Goal: Task Accomplishment & Management: Manage account settings

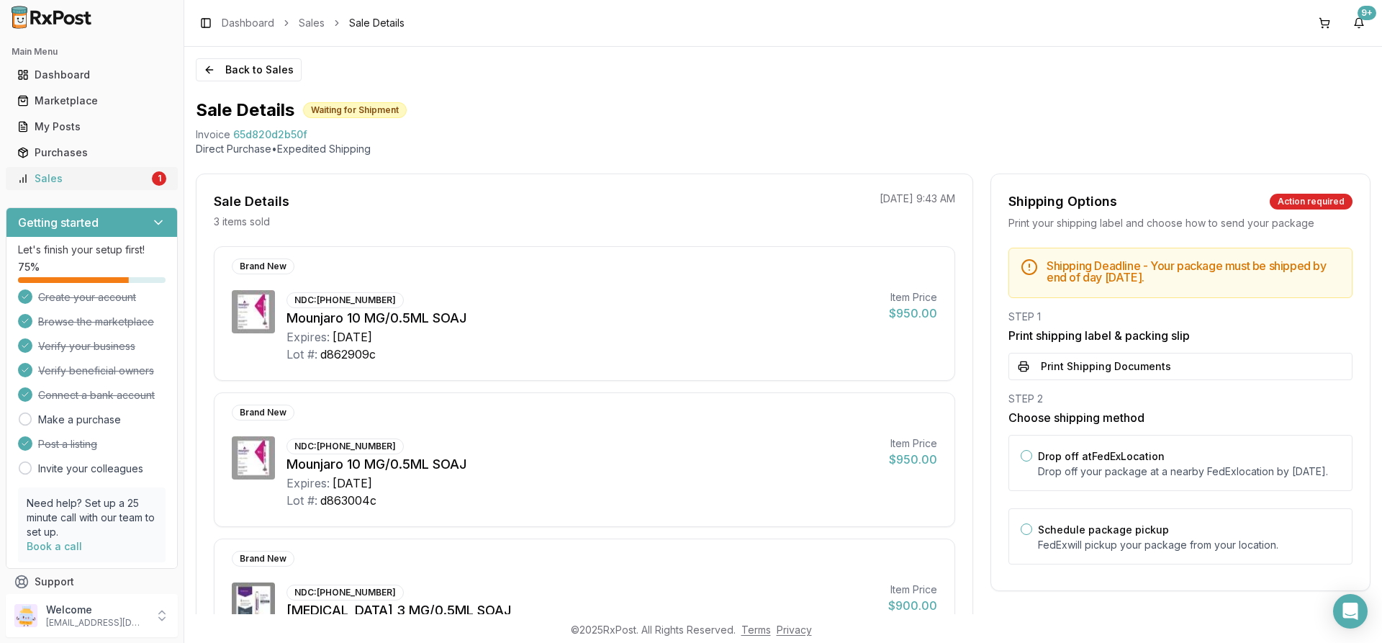
click at [83, 178] on div "Sales" at bounding box center [83, 178] width 132 height 14
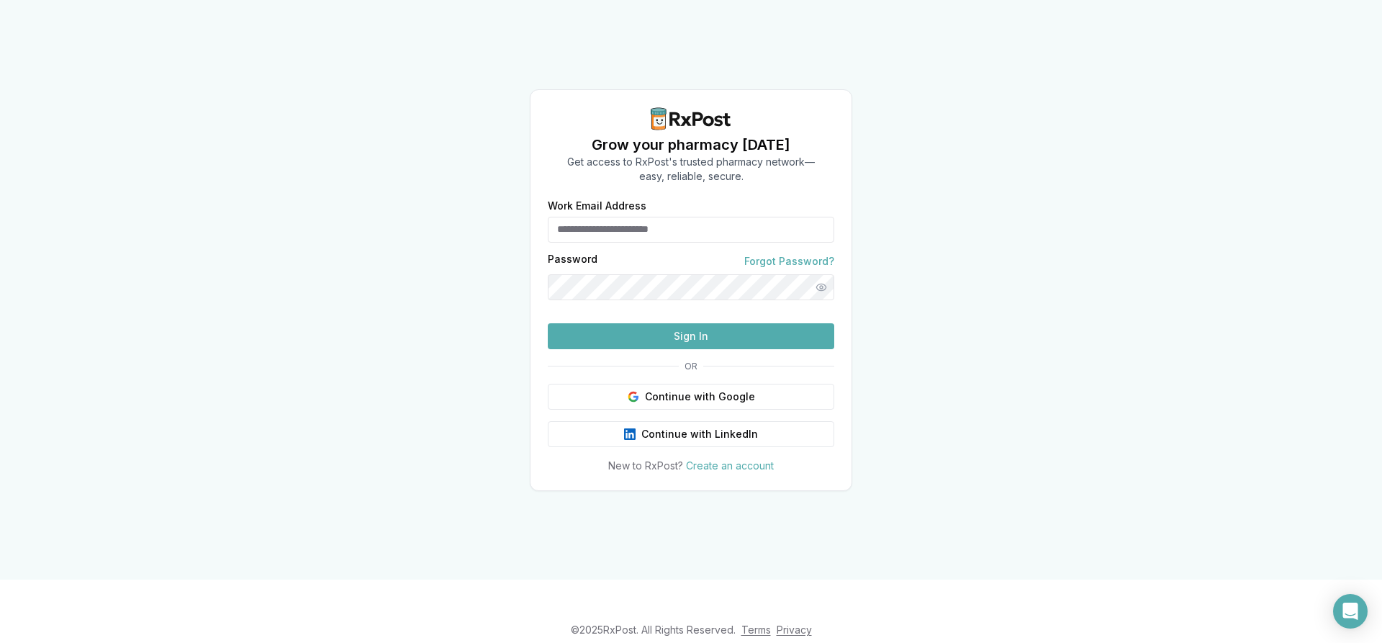
type input "**********"
click at [681, 349] on button "Sign In" at bounding box center [691, 336] width 286 height 26
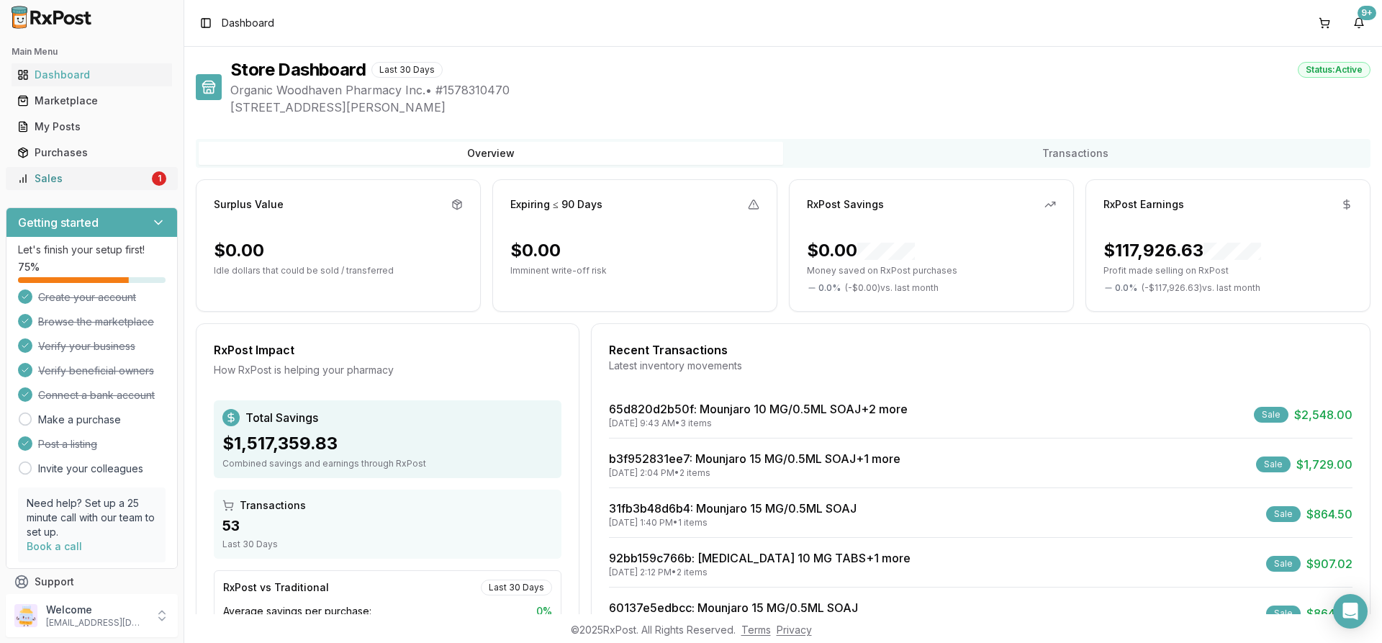
click at [157, 170] on link "Sales 1" at bounding box center [92, 179] width 160 height 26
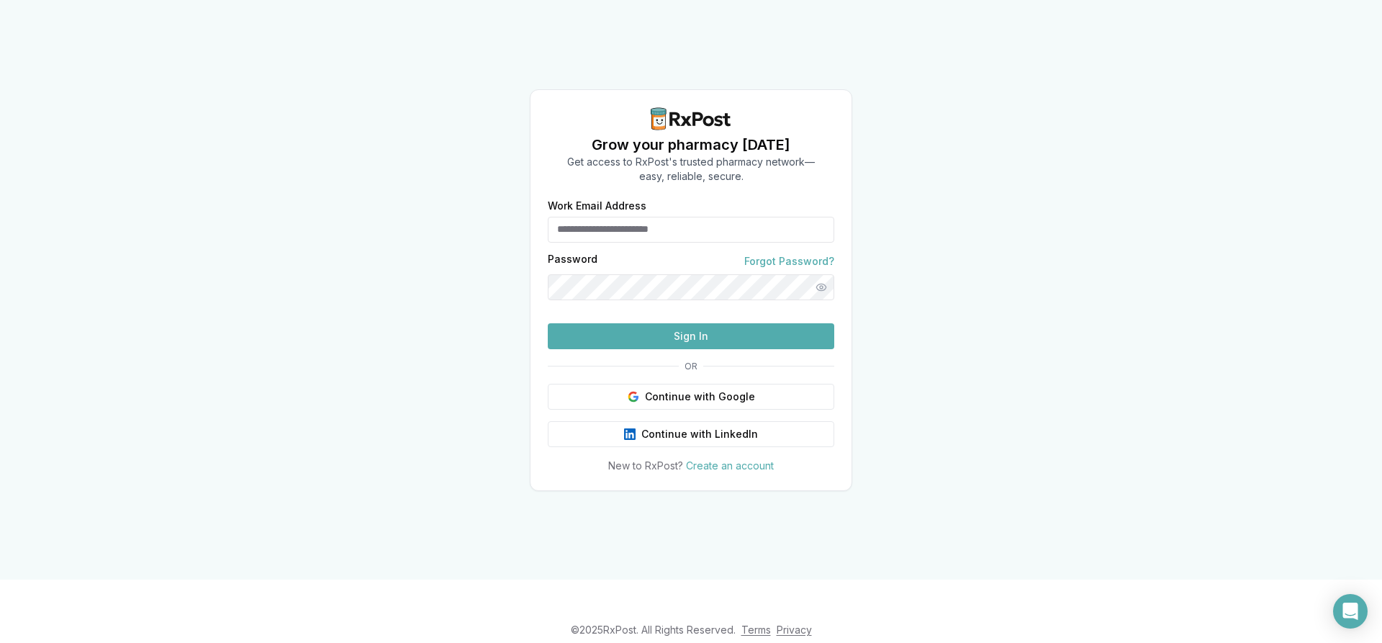
type input "**********"
click at [571, 349] on button "Sign In" at bounding box center [691, 336] width 286 height 26
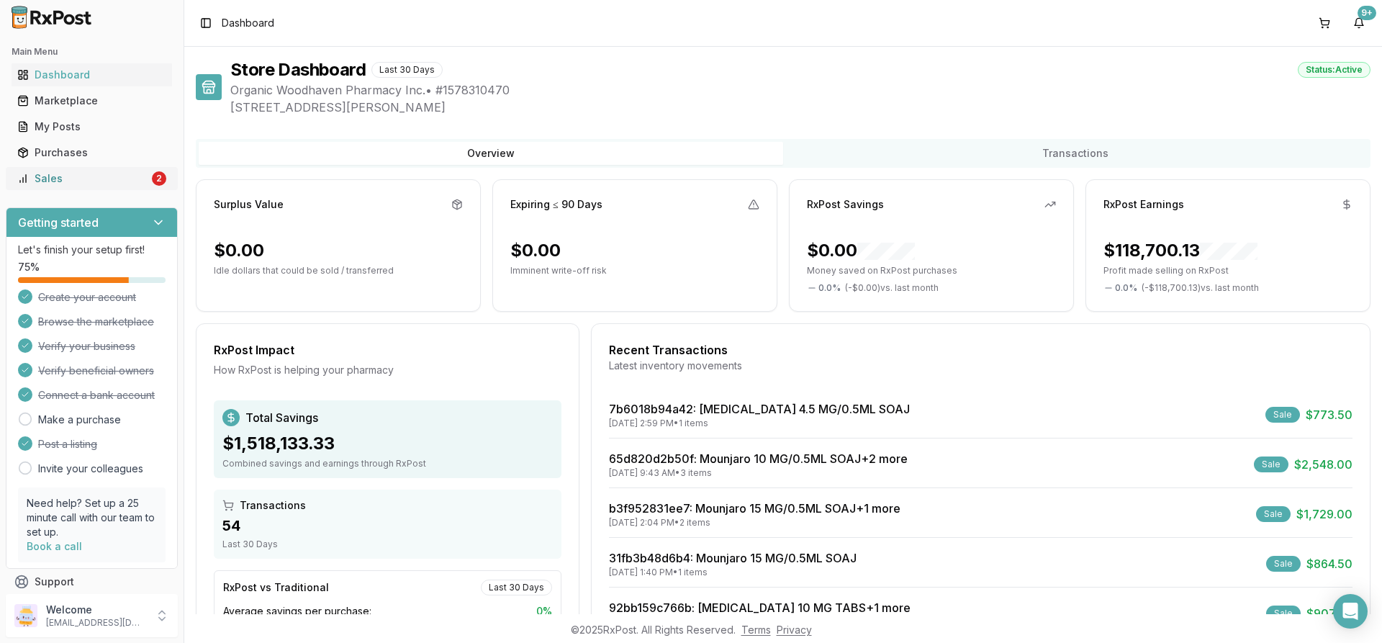
click at [121, 173] on div "Sales" at bounding box center [83, 178] width 132 height 14
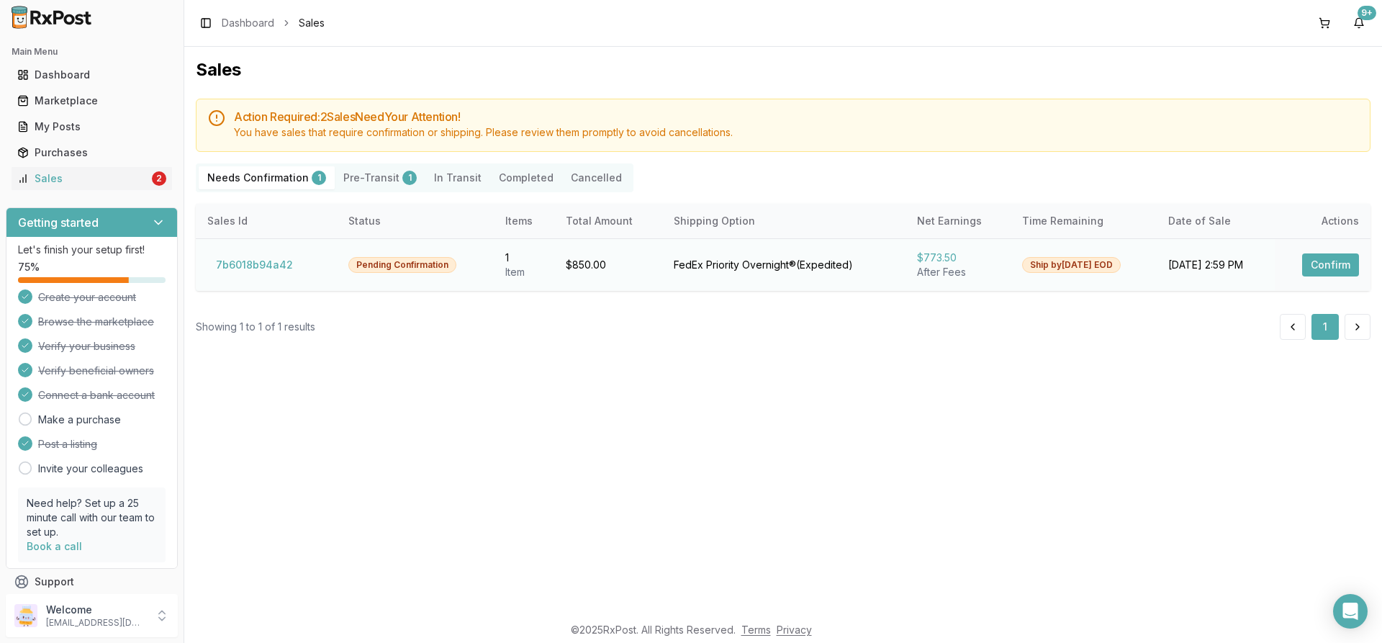
click at [1320, 259] on button "Confirm" at bounding box center [1330, 264] width 57 height 23
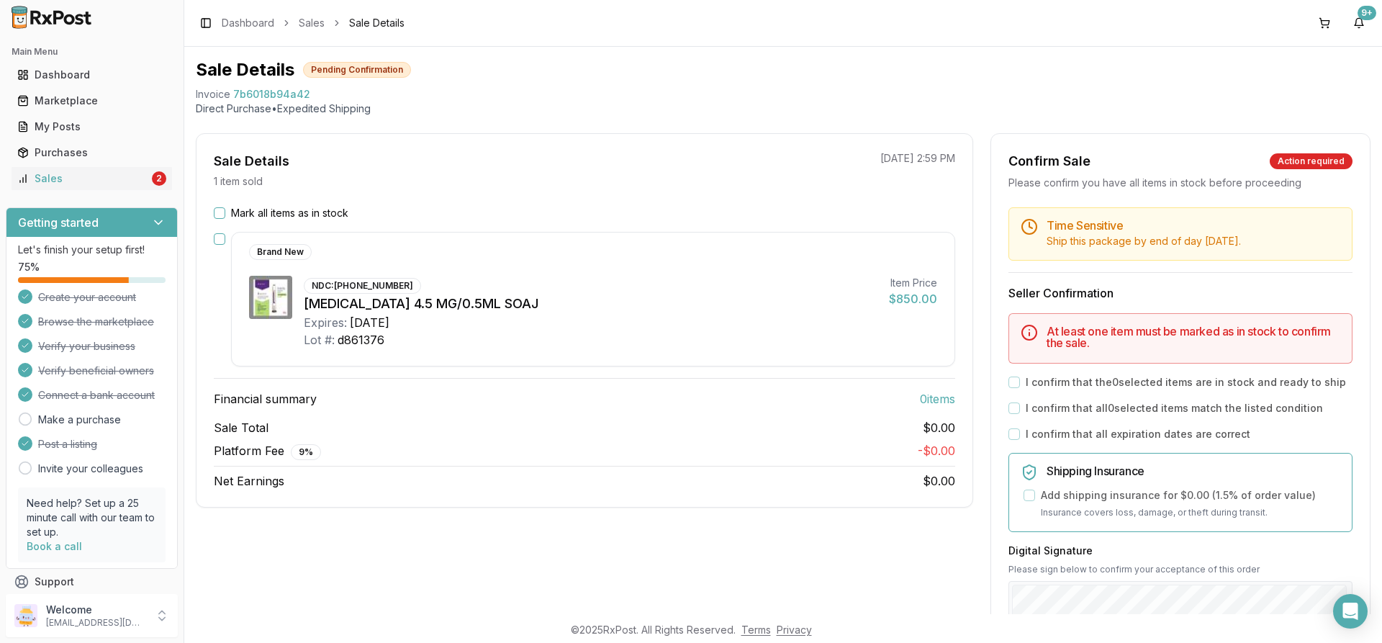
scroll to position [72, 0]
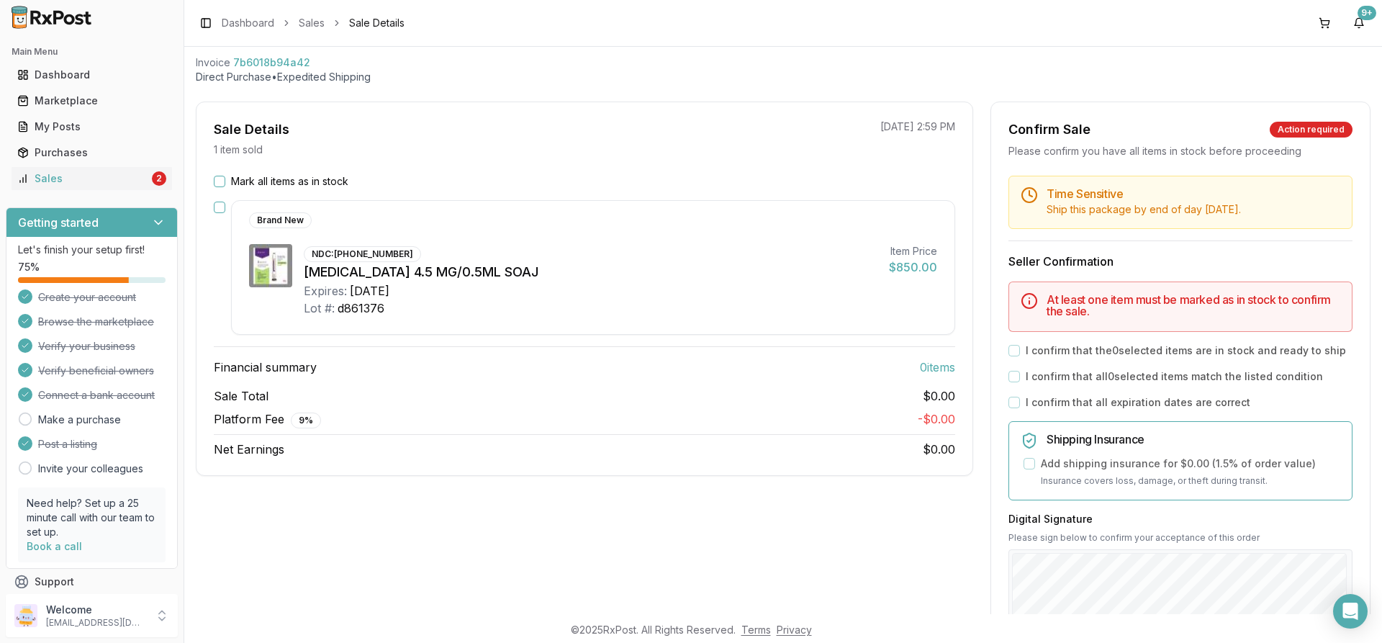
click at [221, 178] on button "Mark all items as in stock" at bounding box center [220, 182] width 12 height 12
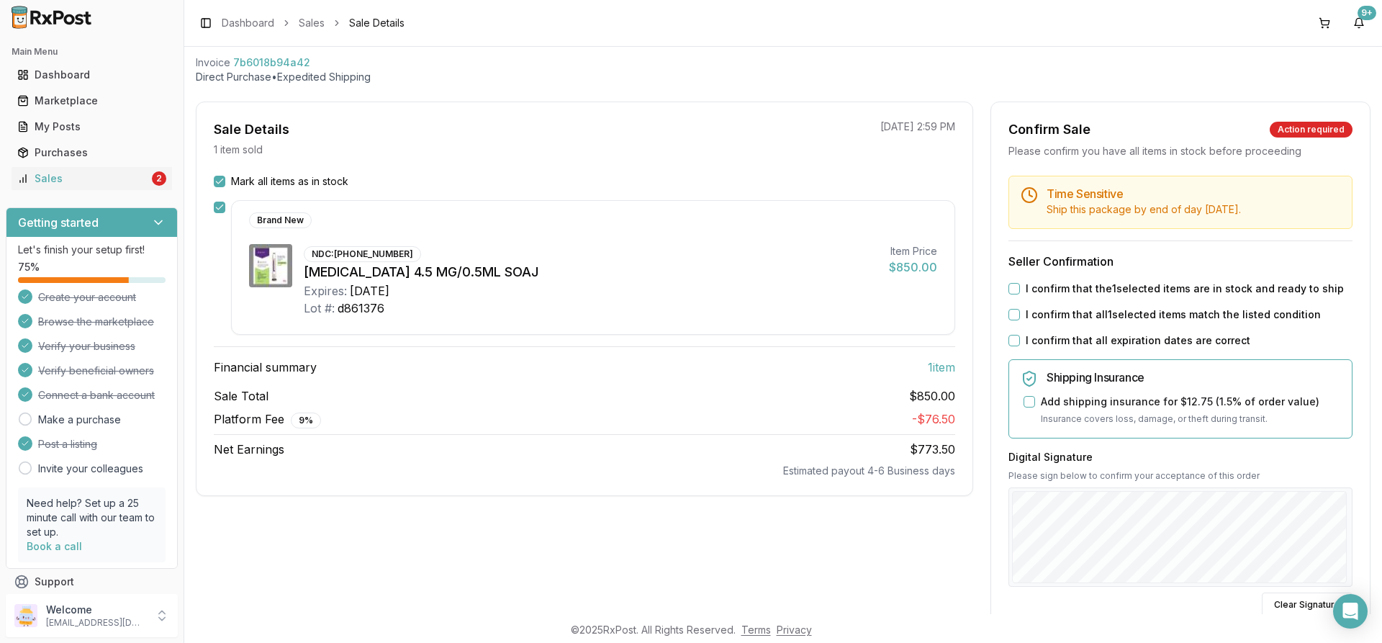
click at [1008, 284] on button "I confirm that the 1 selected items are in stock and ready to ship" at bounding box center [1014, 289] width 12 height 12
click at [1008, 319] on button "I confirm that all 1 selected items match the listed condition" at bounding box center [1014, 315] width 12 height 12
click at [1009, 340] on button "I confirm that all expiration dates are correct" at bounding box center [1014, 341] width 12 height 12
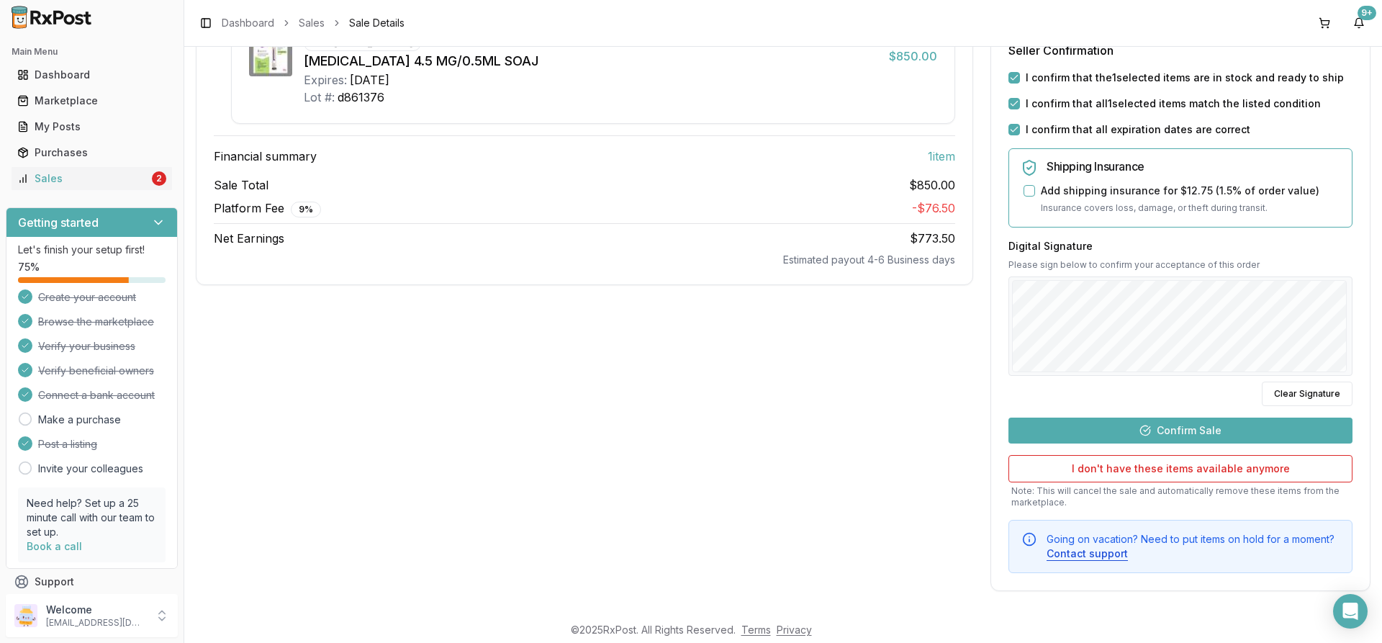
click at [1120, 426] on button "Confirm Sale" at bounding box center [1180, 430] width 344 height 26
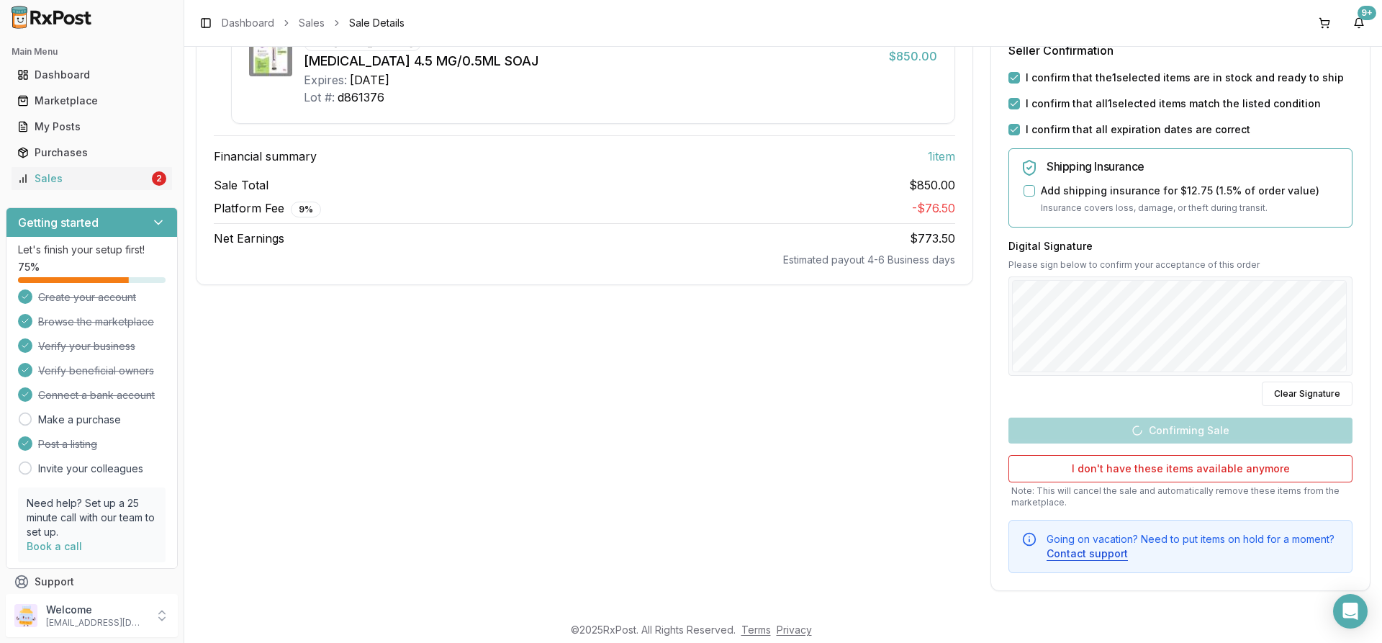
scroll to position [0, 0]
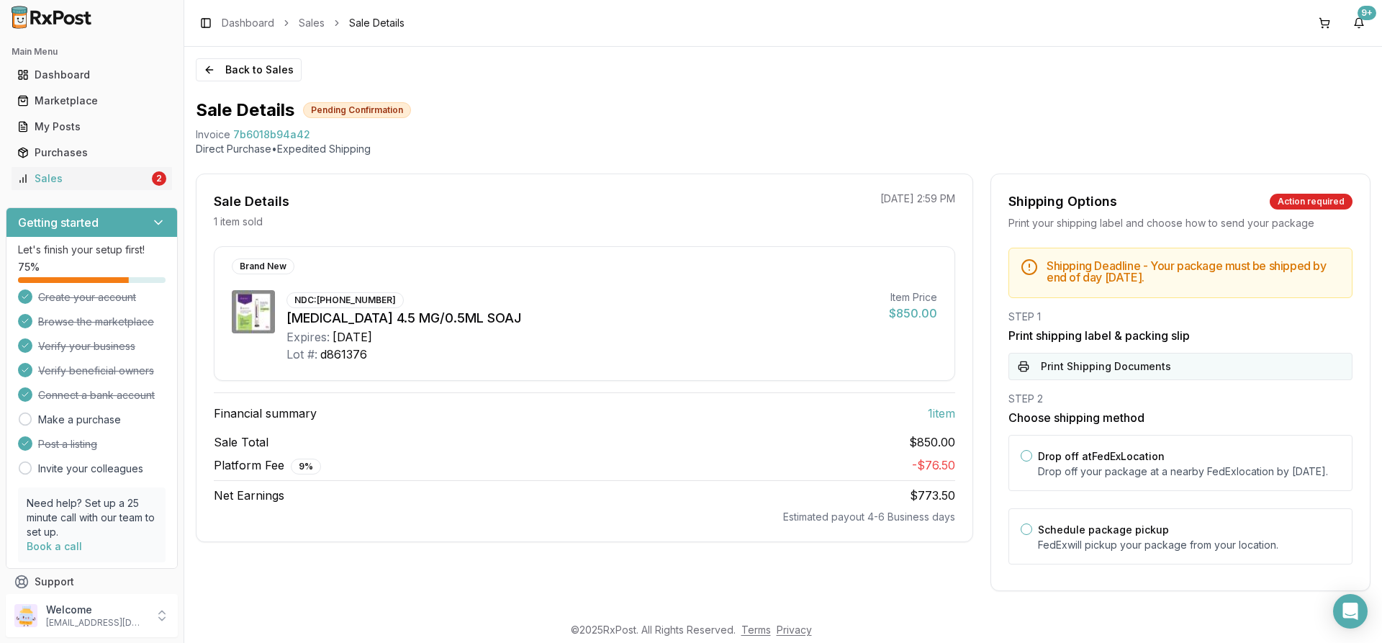
click at [1080, 367] on button "Print Shipping Documents" at bounding box center [1180, 366] width 344 height 27
click at [1090, 462] on div "Drop off at FedEx Location Drop off your package at a nearby FedEx location by …" at bounding box center [1189, 463] width 302 height 32
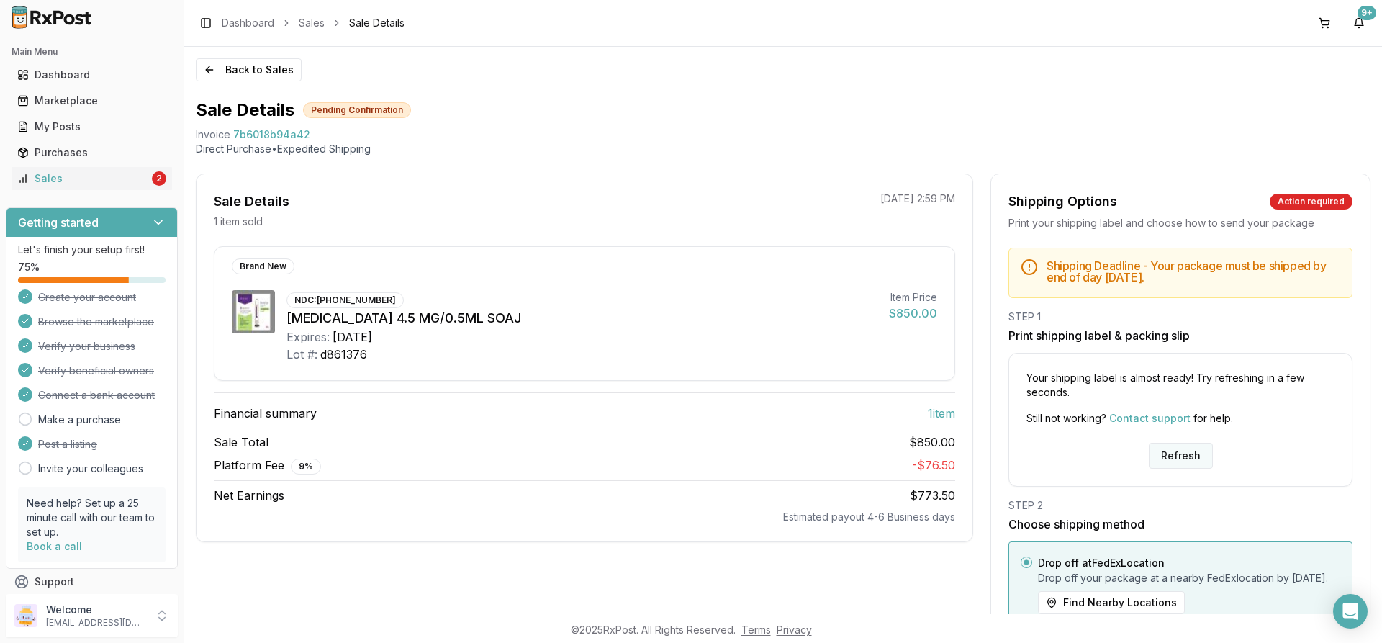
click at [1174, 454] on button "Refresh" at bounding box center [1180, 456] width 64 height 26
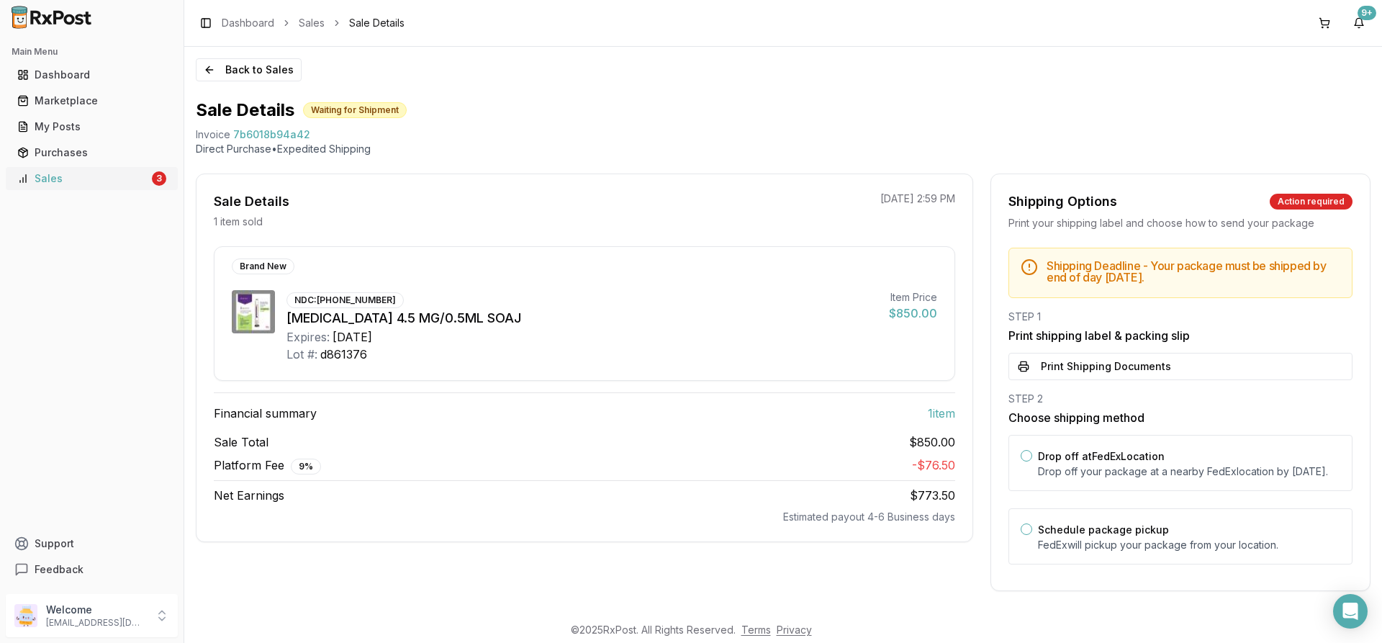
click at [150, 184] on link "Sales 3" at bounding box center [92, 179] width 160 height 26
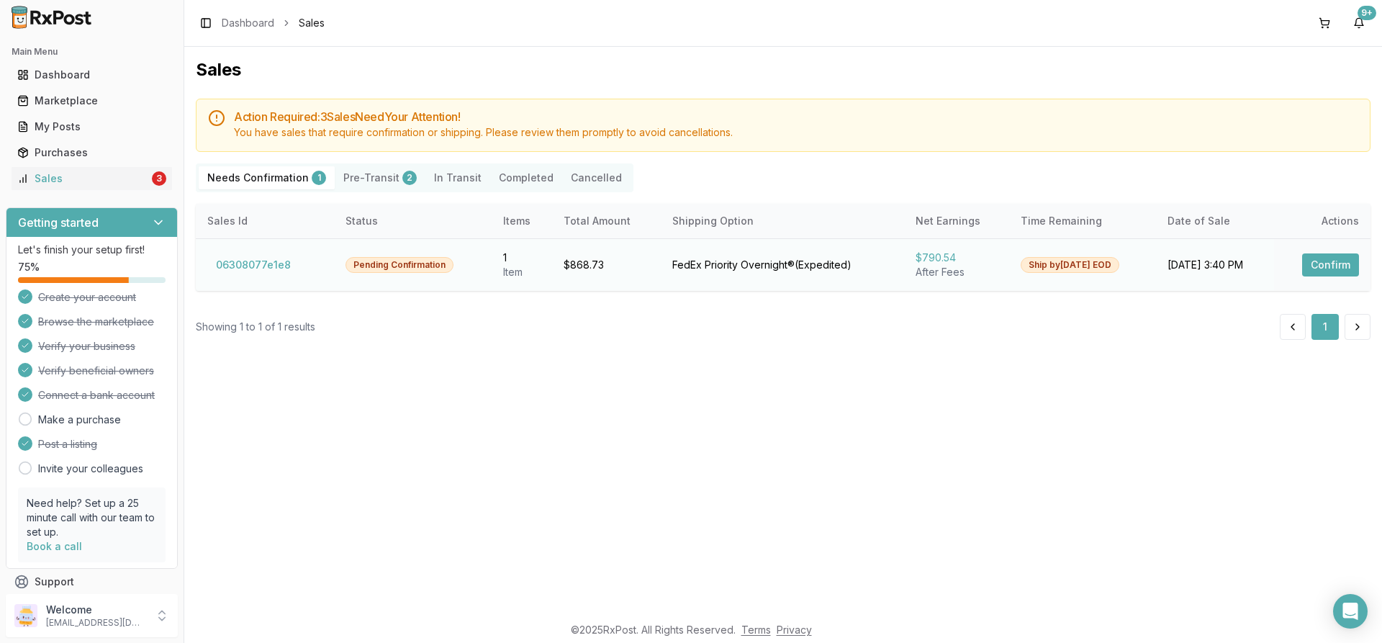
click at [1313, 263] on button "Confirm" at bounding box center [1330, 264] width 57 height 23
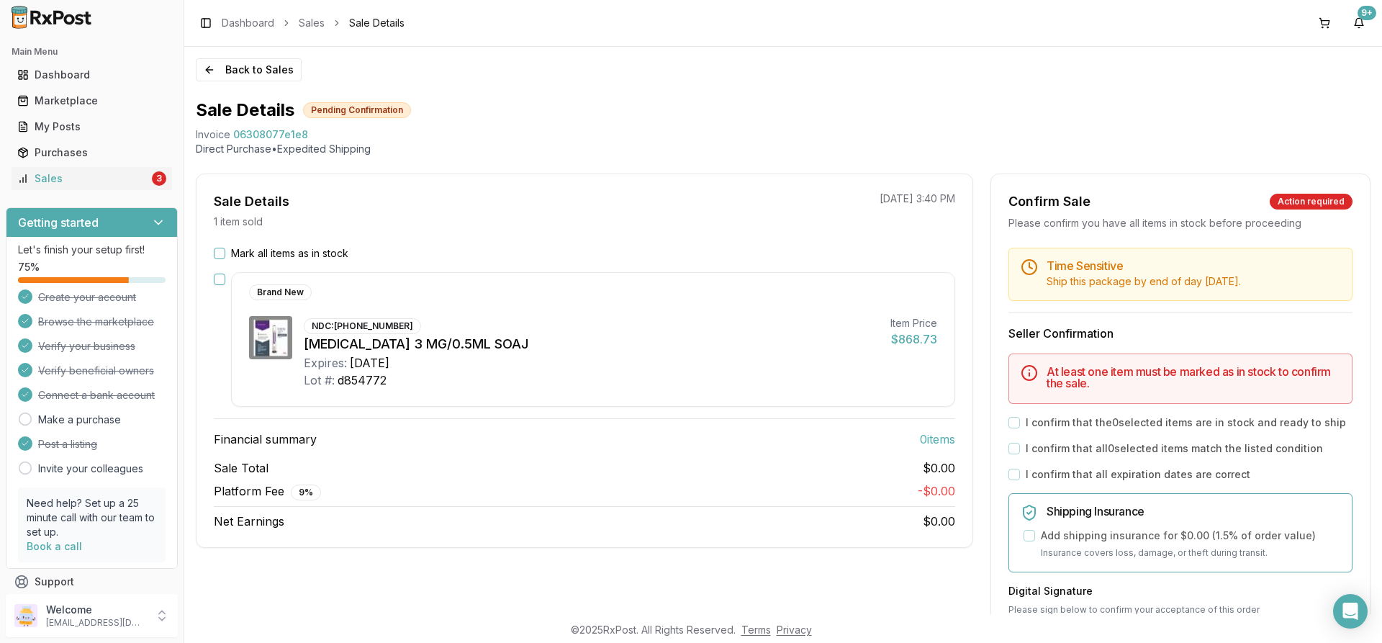
click at [224, 248] on div "Mark all items as in stock" at bounding box center [584, 253] width 741 height 14
click at [214, 251] on button "Mark all items as in stock" at bounding box center [220, 254] width 12 height 12
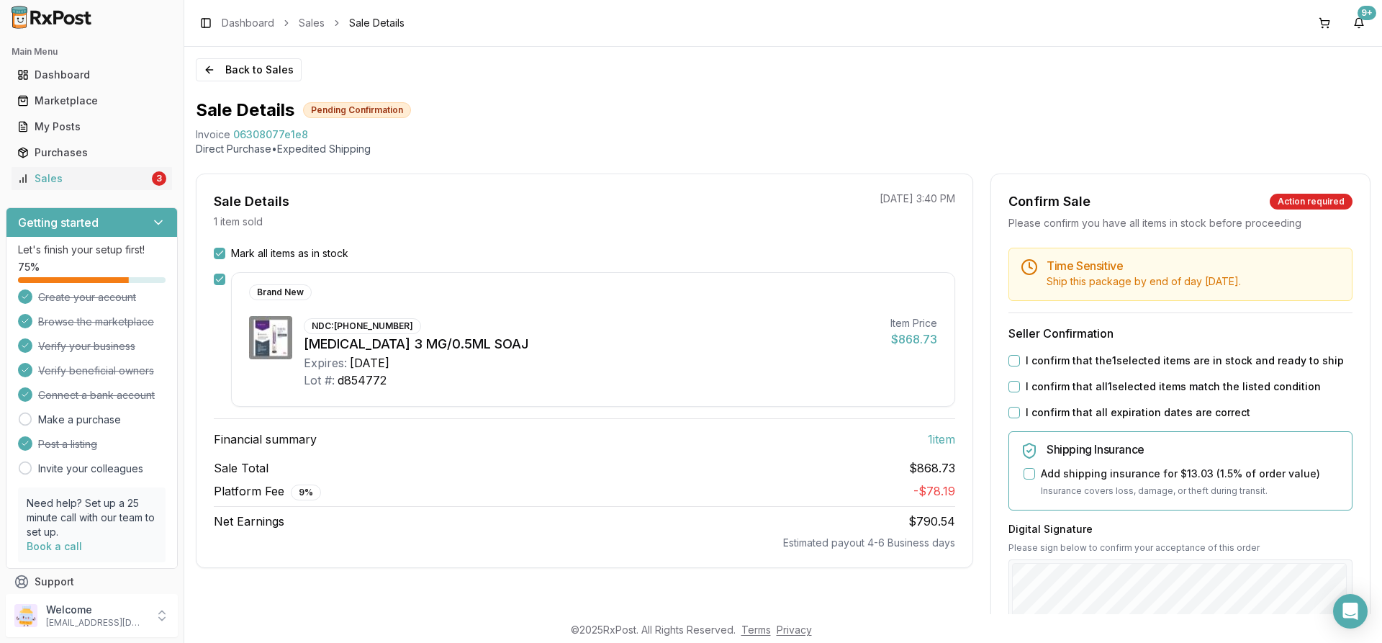
click at [1014, 359] on button "I confirm that the 1 selected items are in stock and ready to ship" at bounding box center [1014, 361] width 12 height 12
click at [1015, 391] on div "I confirm that all 1 selected items match the listed condition" at bounding box center [1180, 386] width 344 height 14
drag, startPoint x: 1012, startPoint y: 381, endPoint x: 1018, endPoint y: 388, distance: 8.2
click at [1014, 383] on button "I confirm that all 1 selected items match the listed condition" at bounding box center [1014, 387] width 12 height 12
click at [1000, 414] on div "Time Sensitive Ship this package by end of day Wednesday, October 1st . Seller …" at bounding box center [1180, 552] width 379 height 608
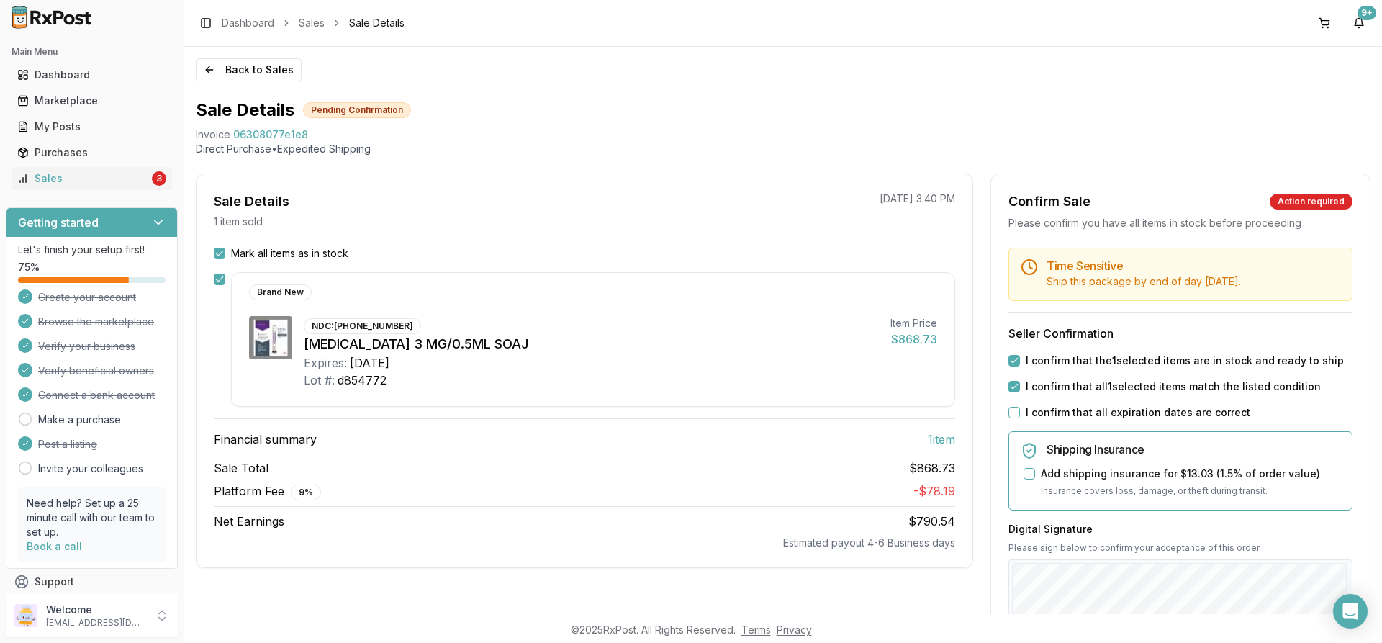
click at [1012, 413] on button "I confirm that all expiration dates are correct" at bounding box center [1014, 413] width 12 height 12
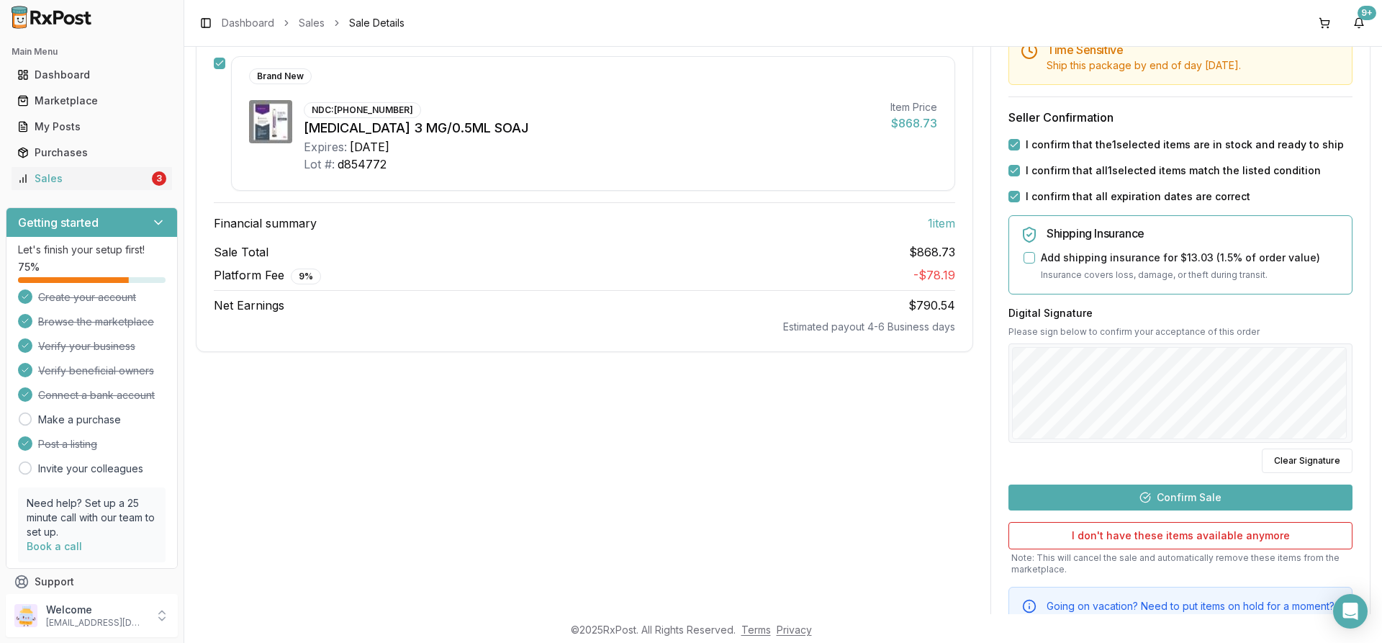
scroll to position [283, 0]
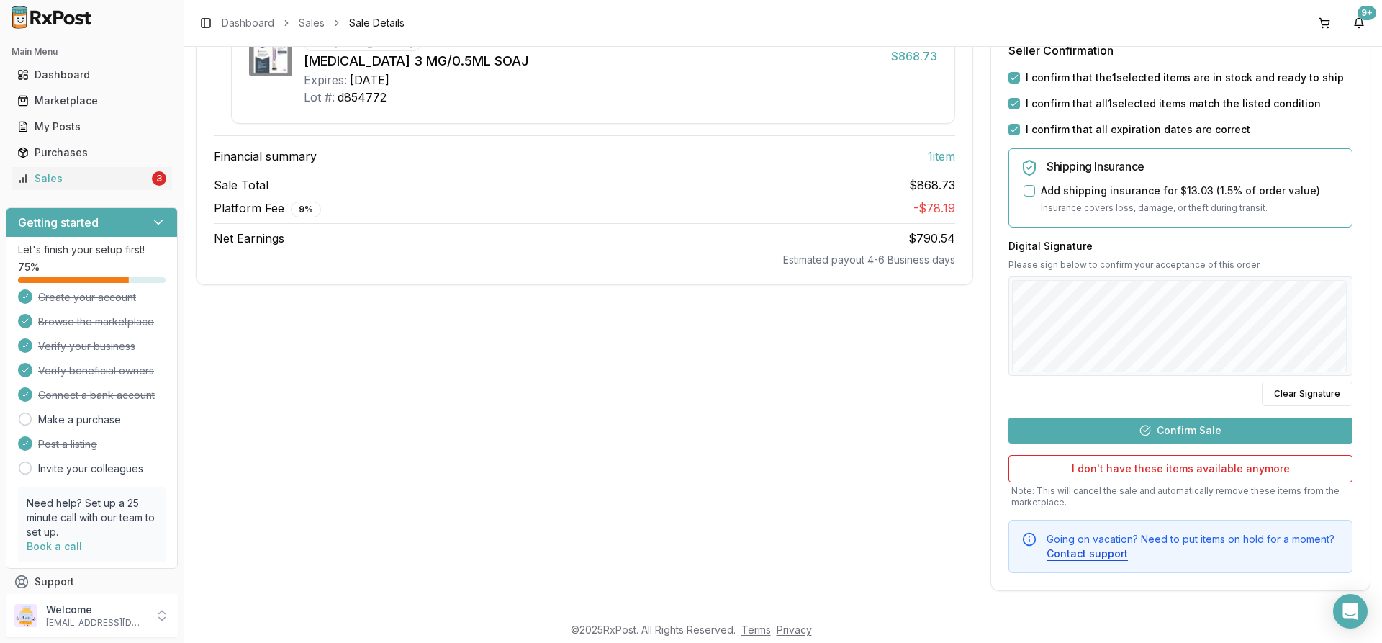
click at [1149, 422] on button "Confirm Sale" at bounding box center [1180, 430] width 344 height 26
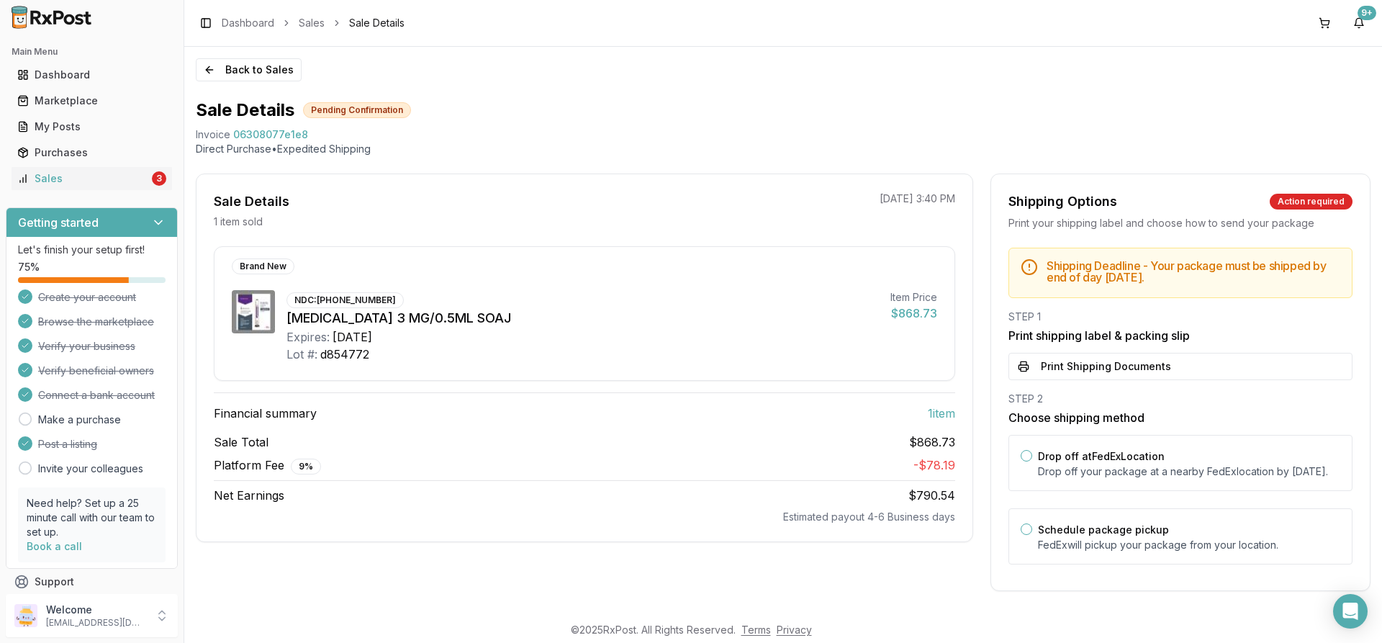
scroll to position [14, 0]
click at [1079, 353] on button "Print Shipping Documents" at bounding box center [1180, 366] width 344 height 27
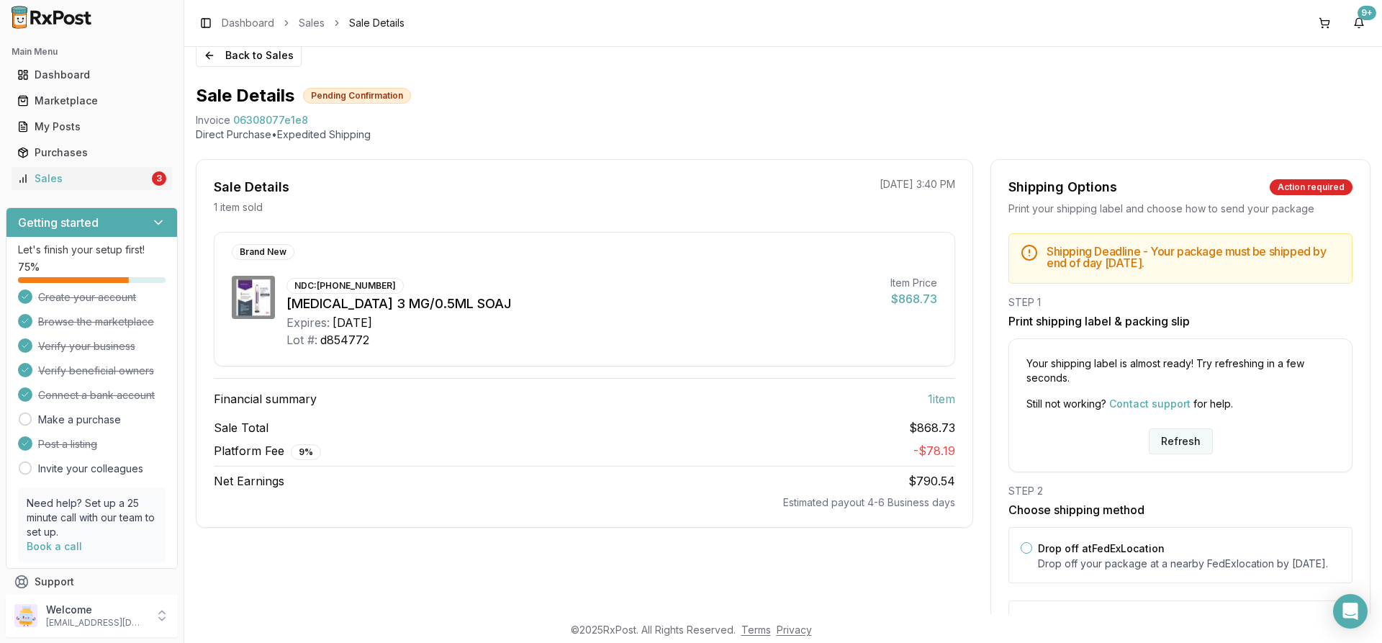
click at [1173, 440] on button "Refresh" at bounding box center [1180, 441] width 64 height 26
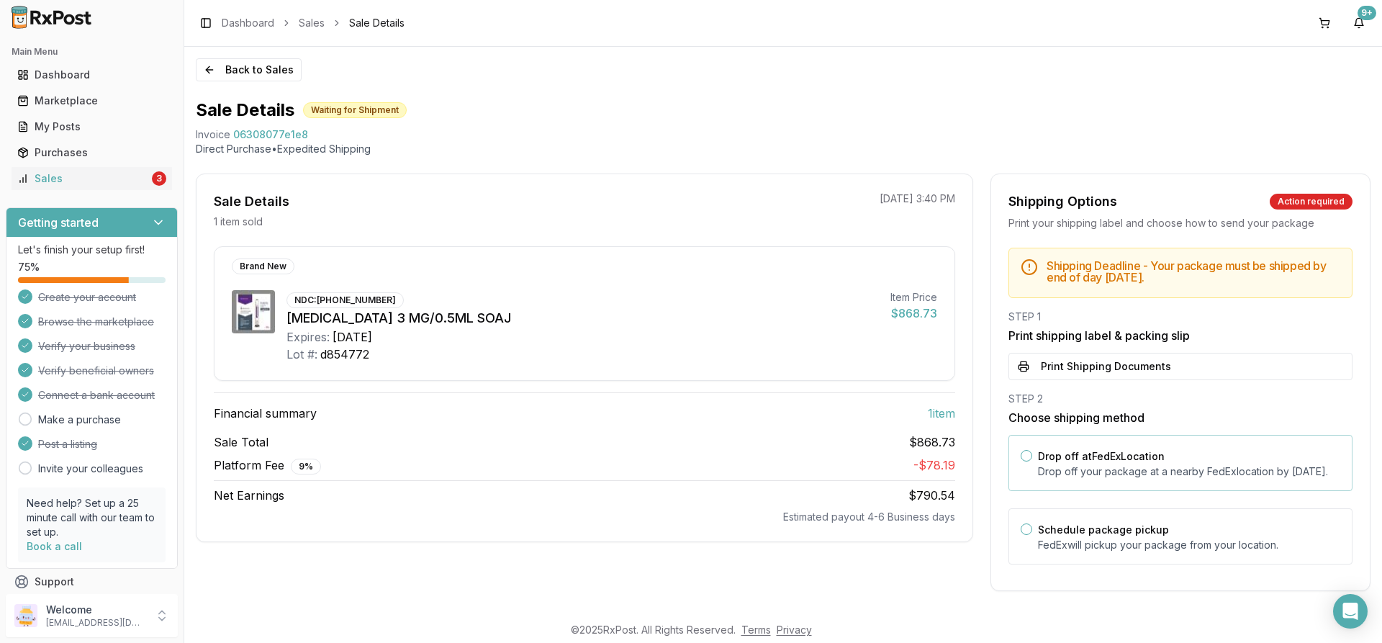
click at [1058, 456] on label "Drop off at FedEx Location" at bounding box center [1101, 456] width 127 height 12
click at [1032, 456] on button "Drop off at FedEx Location" at bounding box center [1026, 456] width 12 height 12
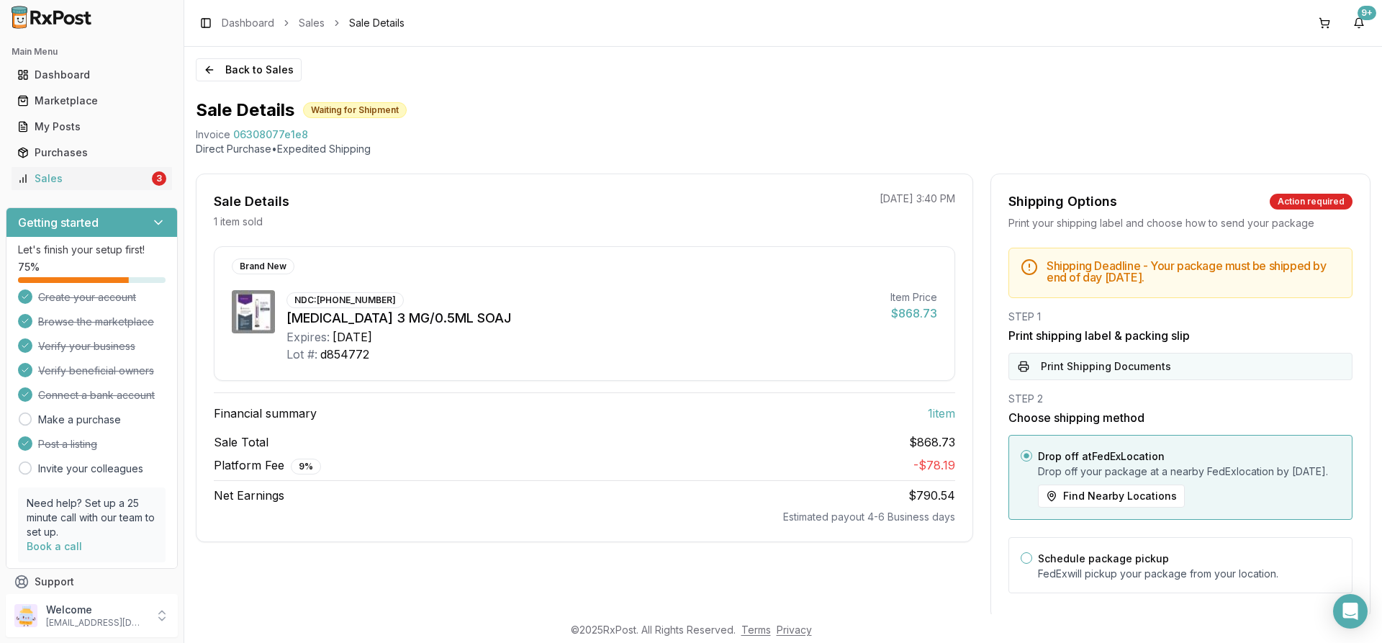
click at [1056, 366] on button "Print Shipping Documents" at bounding box center [1180, 366] width 344 height 27
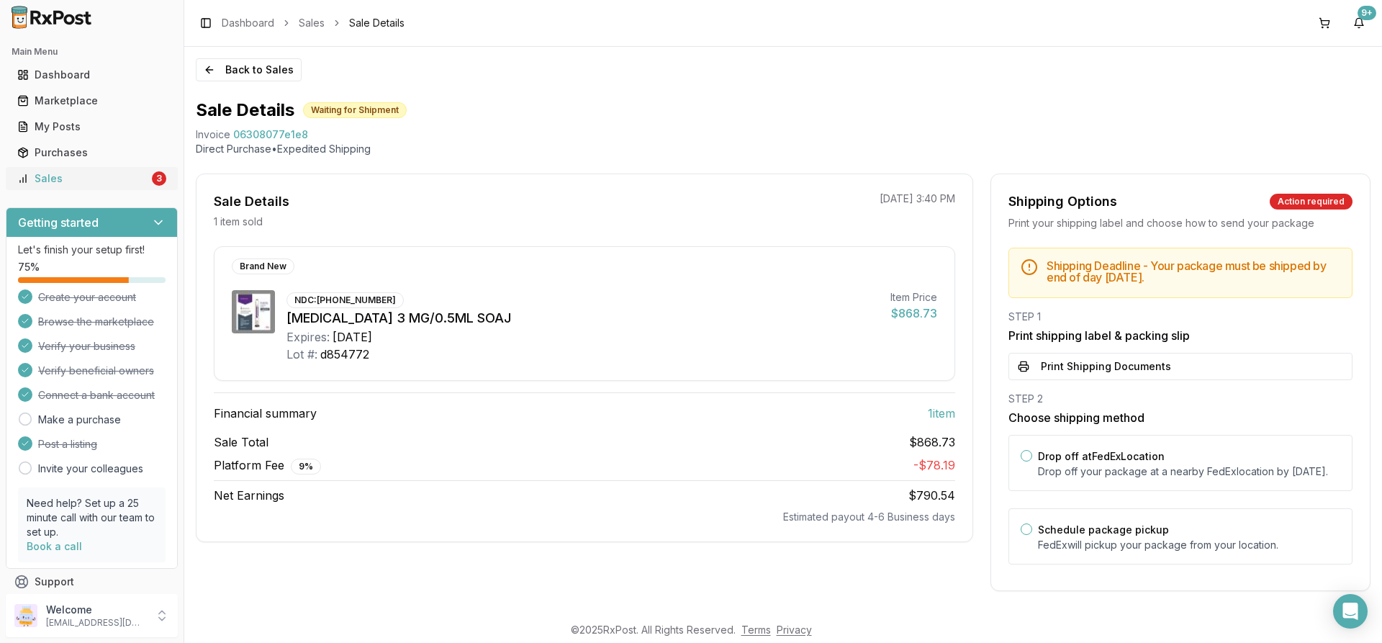
click at [139, 185] on div "Sales" at bounding box center [83, 178] width 132 height 14
